Goal: Task Accomplishment & Management: Complete application form

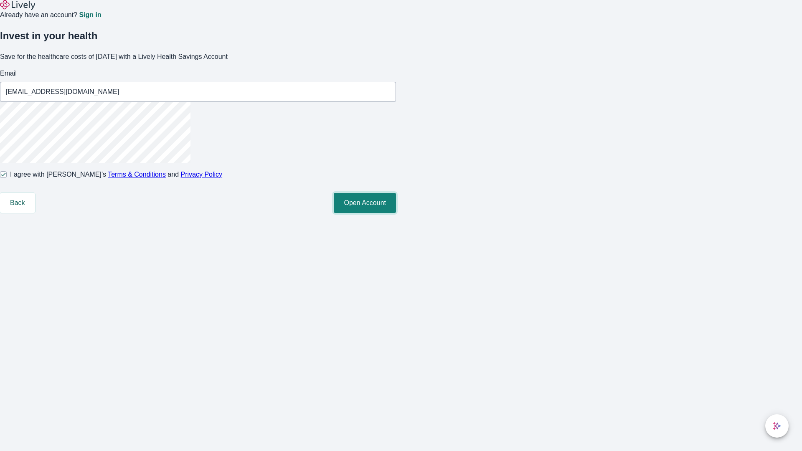
click at [396, 213] on button "Open Account" at bounding box center [365, 203] width 62 height 20
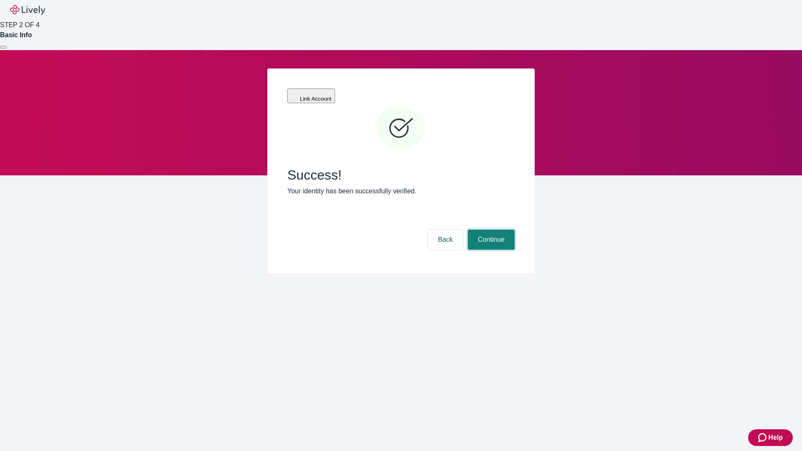
click at [490, 230] on button "Continue" at bounding box center [491, 240] width 47 height 20
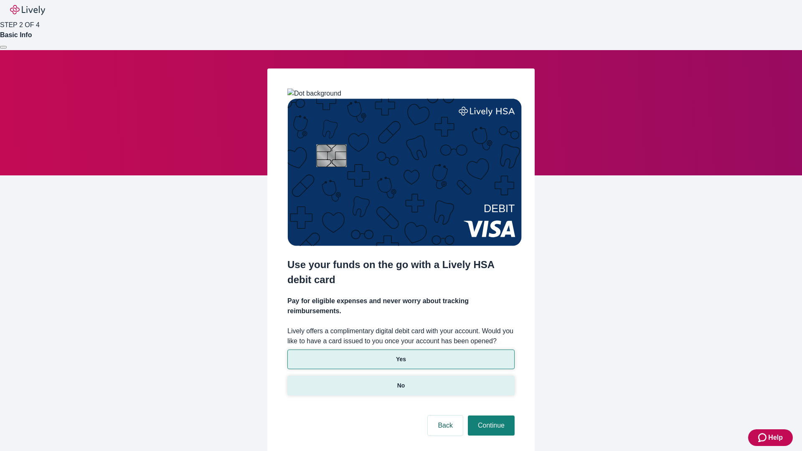
click at [401, 381] on p "No" at bounding box center [401, 385] width 8 height 9
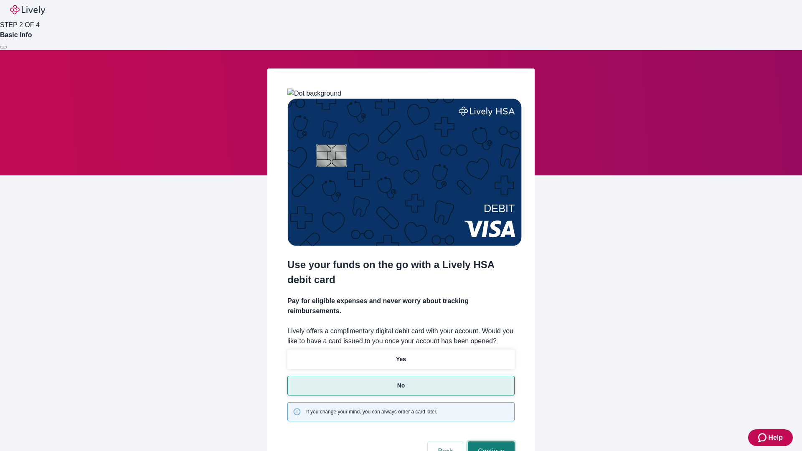
click at [490, 442] on button "Continue" at bounding box center [491, 452] width 47 height 20
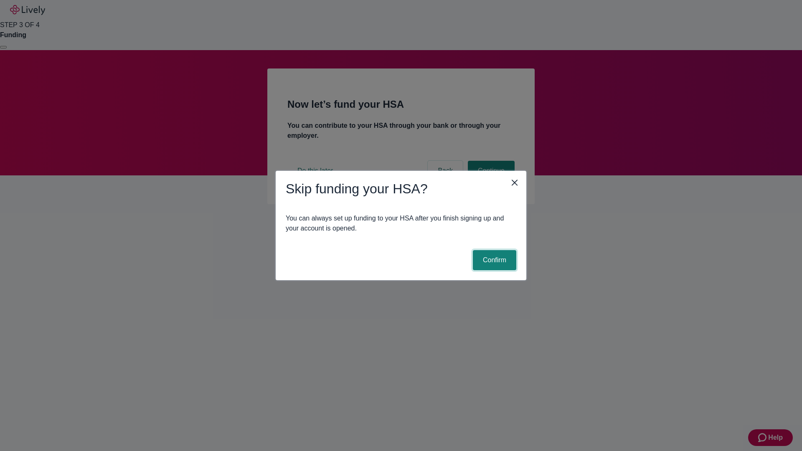
click at [493, 260] on button "Confirm" at bounding box center [494, 260] width 43 height 20
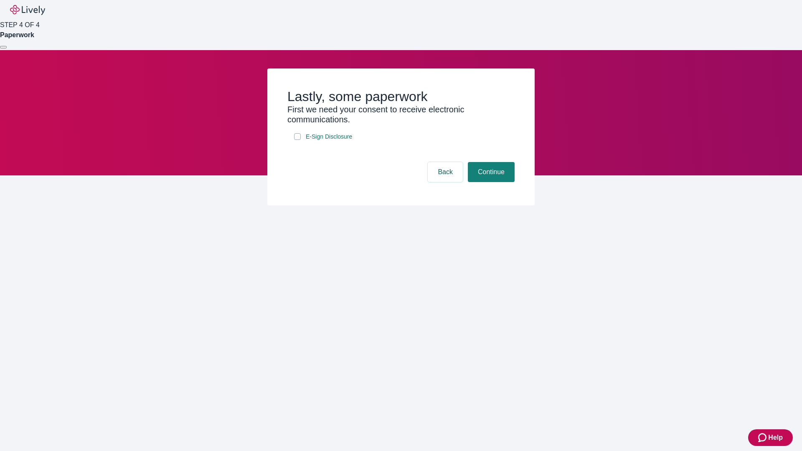
click at [297, 140] on input "E-Sign Disclosure" at bounding box center [297, 136] width 7 height 7
checkbox input "true"
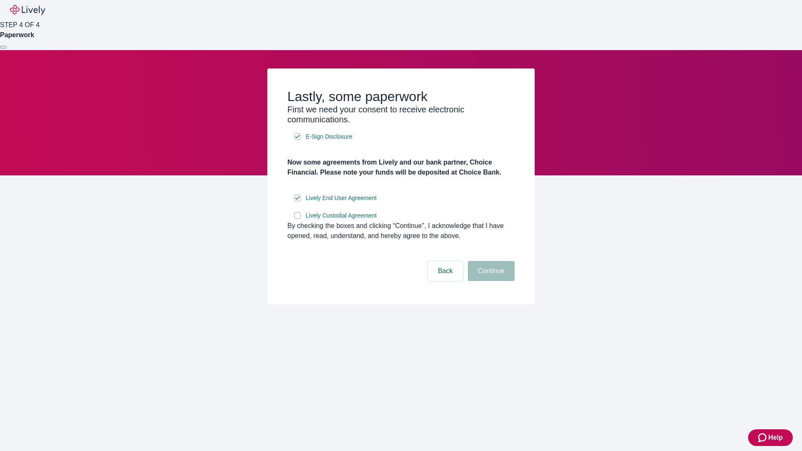
click at [297, 219] on input "Lively Custodial Agreement" at bounding box center [297, 215] width 7 height 7
checkbox input "true"
click at [490, 281] on button "Continue" at bounding box center [491, 271] width 47 height 20
